Goal: Task Accomplishment & Management: Manage account settings

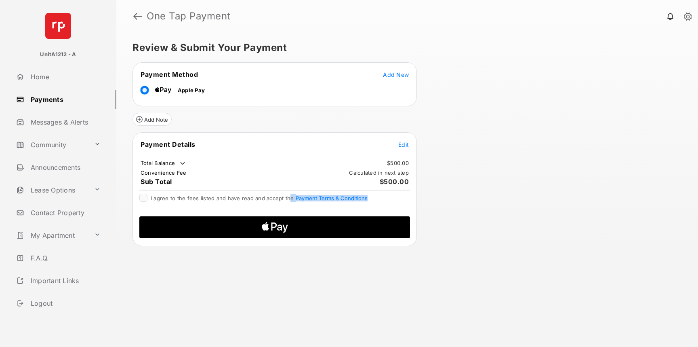
drag, startPoint x: 288, startPoint y: 196, endPoint x: 384, endPoint y: 195, distance: 96.2
click at [384, 195] on div "I agree to the fees listed and have read and accept the Payment Terms & Conditi…" at bounding box center [274, 199] width 271 height 10
drag, startPoint x: 379, startPoint y: 198, endPoint x: 518, endPoint y: 196, distance: 138.2
click at [518, 196] on div "Review & Submit Your Payment Payment Method Add New Apple Pay Add Note Payment …" at bounding box center [407, 189] width 582 height 314
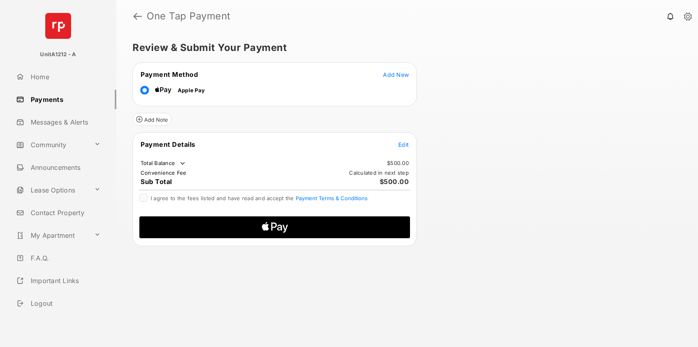
click at [518, 196] on div "Review & Submit Your Payment Payment Method Add New Apple Pay Add Note Payment …" at bounding box center [407, 189] width 582 height 314
click at [53, 107] on link "Payments" at bounding box center [64, 99] width 103 height 19
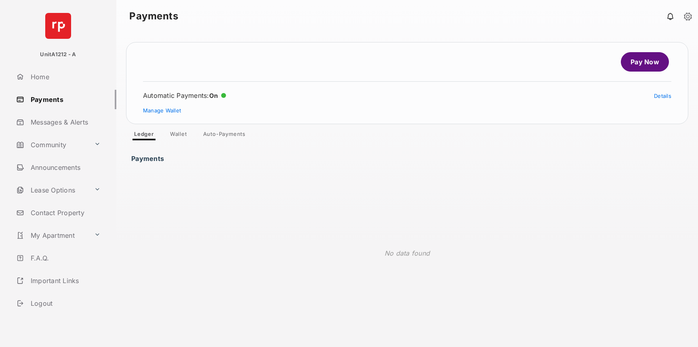
click at [227, 131] on link "Auto-Payments" at bounding box center [224, 136] width 55 height 10
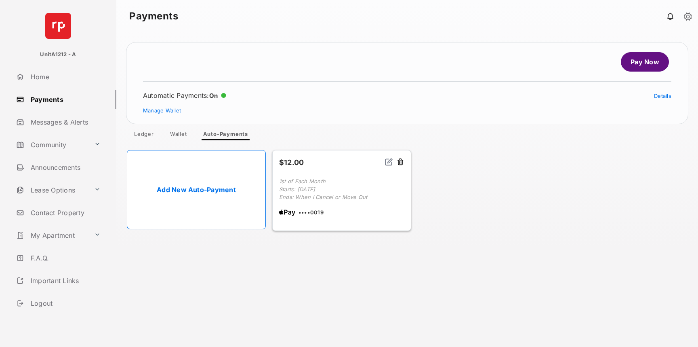
click at [211, 188] on link "Add New Auto-Payment" at bounding box center [196, 189] width 139 height 79
select select "**********"
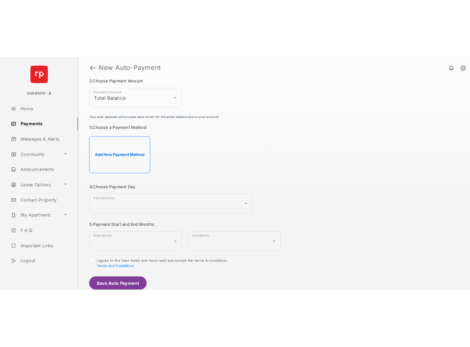
scroll to position [126, 0]
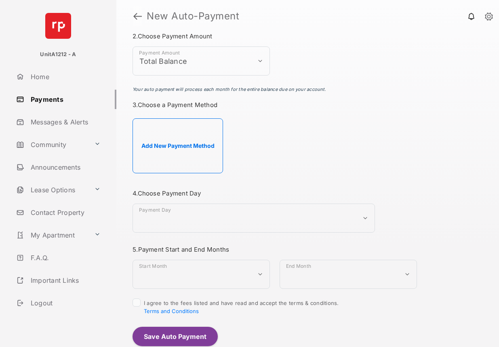
click at [137, 17] on link at bounding box center [137, 15] width 8 height 19
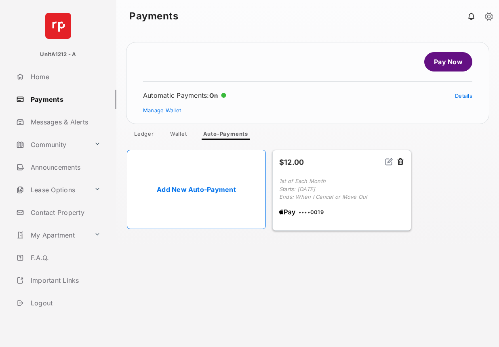
click at [223, 179] on link "Add New Auto-Payment" at bounding box center [196, 189] width 139 height 79
select select "**********"
